Goal: Information Seeking & Learning: Learn about a topic

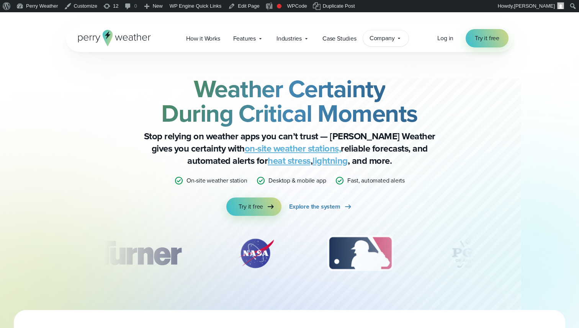
click at [393, 39] on span "Company" at bounding box center [382, 38] width 25 height 9
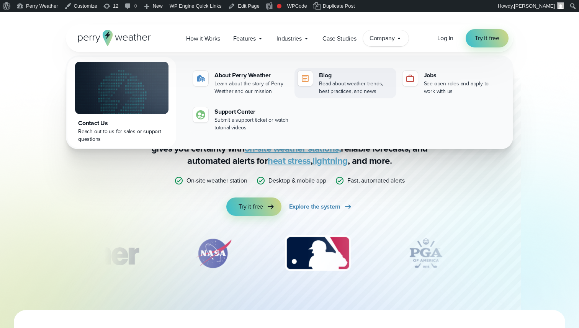
click at [337, 93] on div "Read about weather trends, best practices, and news" at bounding box center [356, 87] width 74 height 15
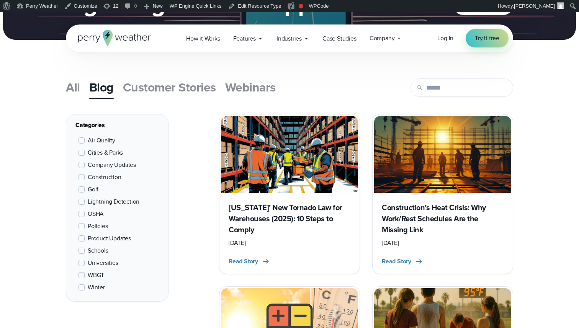
scroll to position [156, 0]
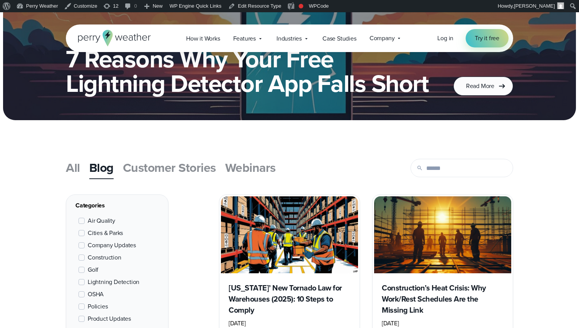
click at [246, 165] on span "Webinars" at bounding box center [250, 168] width 51 height 18
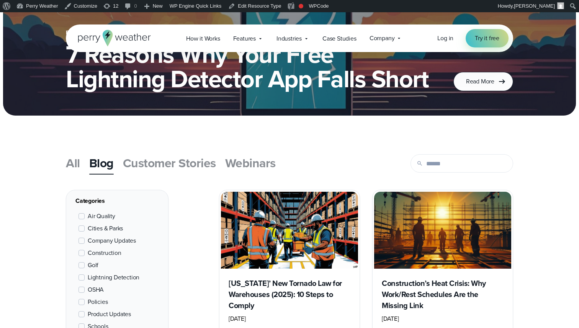
scroll to position [167, 0]
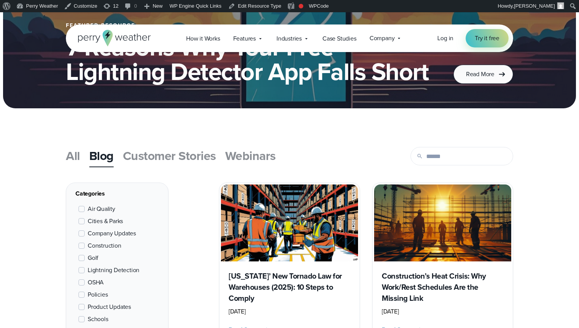
click at [240, 154] on span "Webinars" at bounding box center [250, 156] width 51 height 18
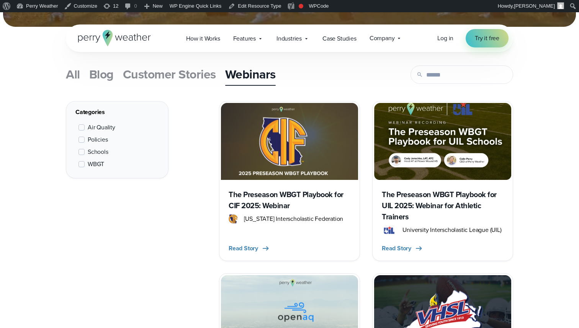
scroll to position [253, 0]
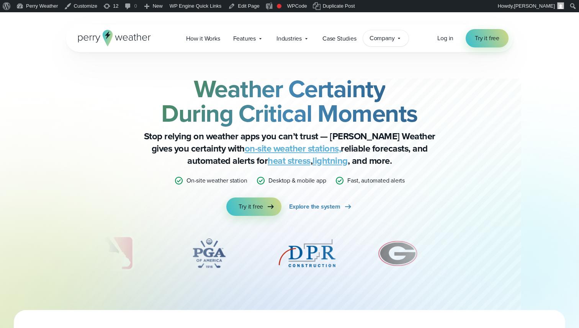
click at [387, 38] on span "Company" at bounding box center [382, 38] width 25 height 9
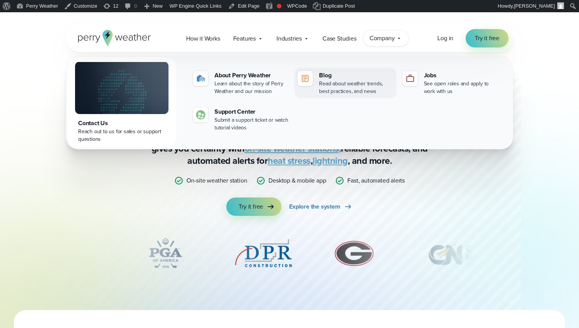
click at [339, 83] on div "Read about weather trends, best practices, and news" at bounding box center [356, 87] width 74 height 15
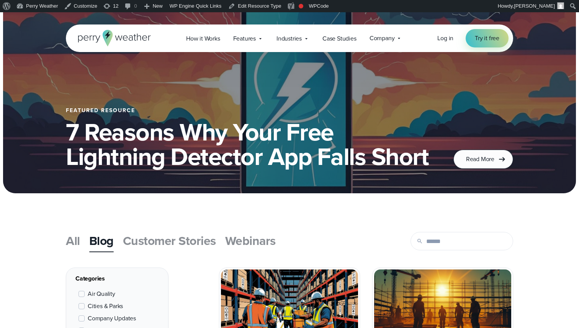
scroll to position [83, 0]
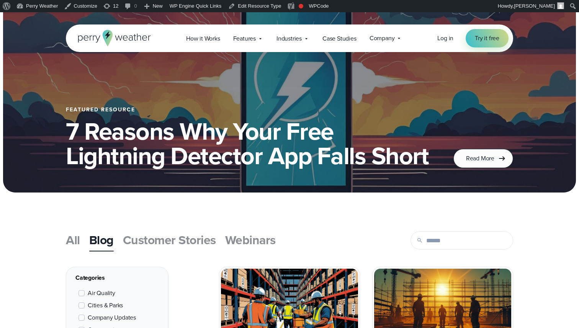
click at [248, 242] on span "Webinars" at bounding box center [250, 240] width 51 height 18
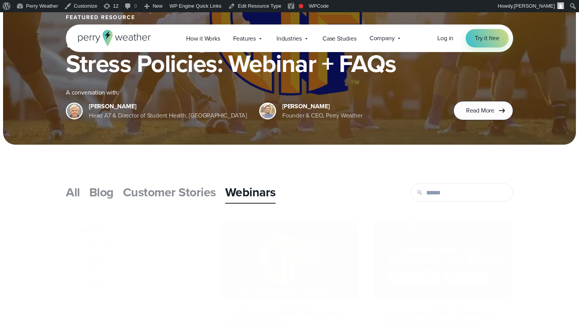
scroll to position [210, 0]
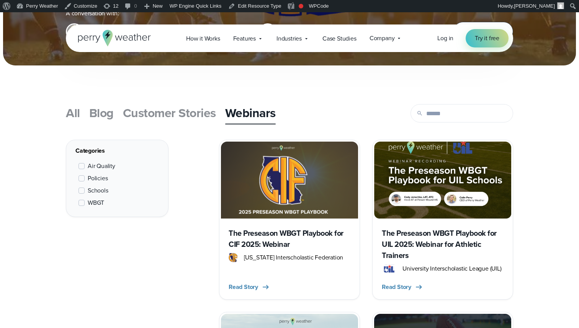
click at [293, 231] on h3 "The Preseason WBGT Playbook for CIF 2025: Webinar" at bounding box center [290, 239] width 122 height 22
